Goal: Understand process/instructions: Learn how to perform a task or action

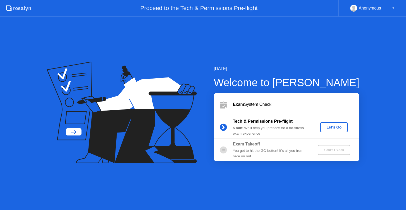
click at [332, 127] on div "Let's Go" at bounding box center [334, 127] width 24 height 4
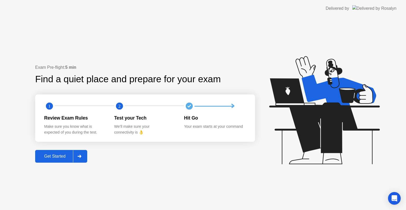
click at [62, 159] on div "Get Started" at bounding box center [55, 156] width 36 height 5
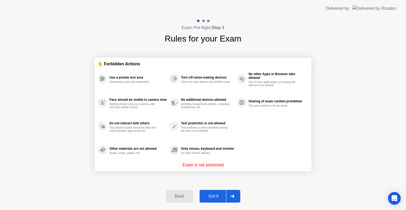
click at [210, 197] on div "Got it" at bounding box center [213, 196] width 25 height 5
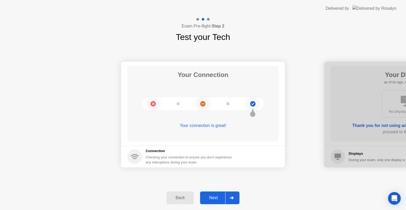
click at [210, 197] on div "Next" at bounding box center [214, 197] width 24 height 5
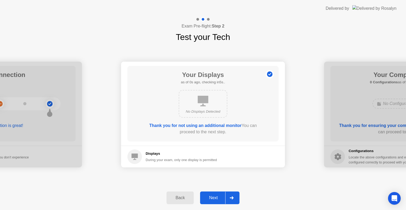
click at [210, 197] on div "Next" at bounding box center [214, 197] width 24 height 5
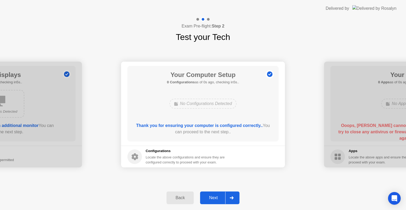
click at [210, 197] on div "Next" at bounding box center [214, 197] width 24 height 5
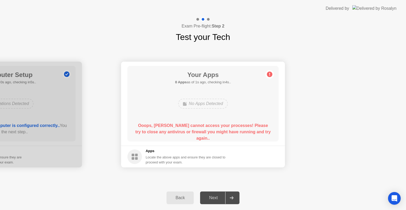
click at [270, 75] on circle at bounding box center [270, 75] width 6 height 6
click at [181, 199] on div "Back" at bounding box center [180, 197] width 24 height 5
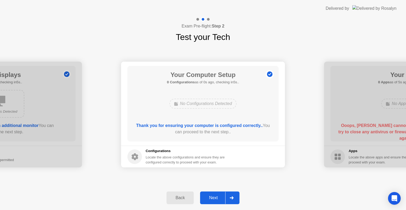
click at [213, 195] on div "Next" at bounding box center [214, 197] width 24 height 5
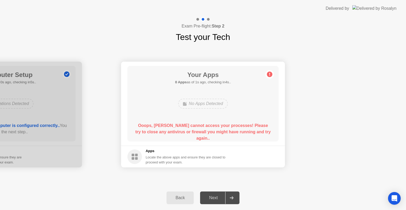
click at [176, 199] on div "Back" at bounding box center [180, 197] width 24 height 5
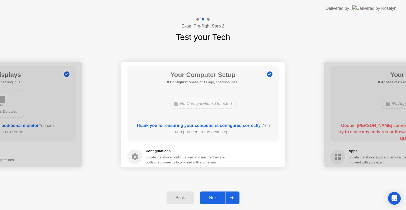
click at [231, 197] on icon at bounding box center [232, 197] width 4 height 3
